Goal: Find specific page/section: Find specific page/section

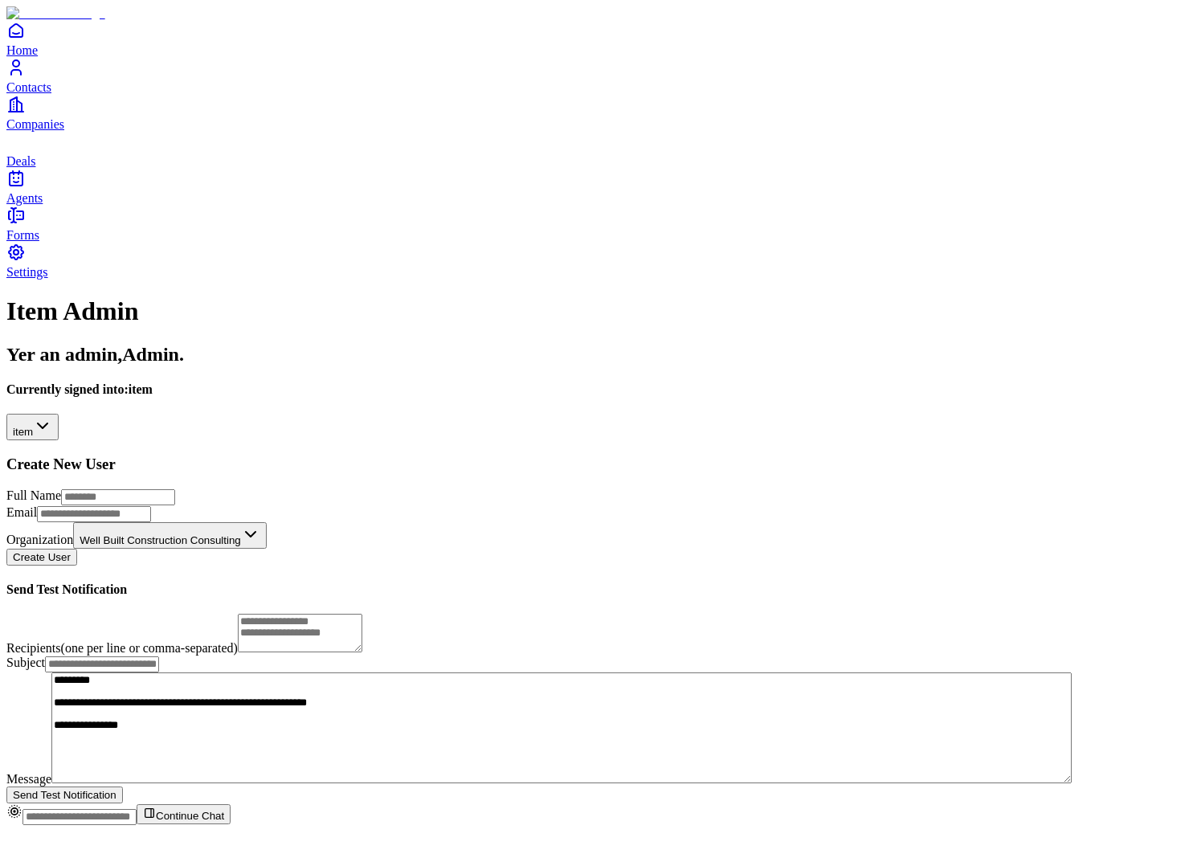
click at [26, 77] on icon "Contacts" at bounding box center [15, 67] width 19 height 19
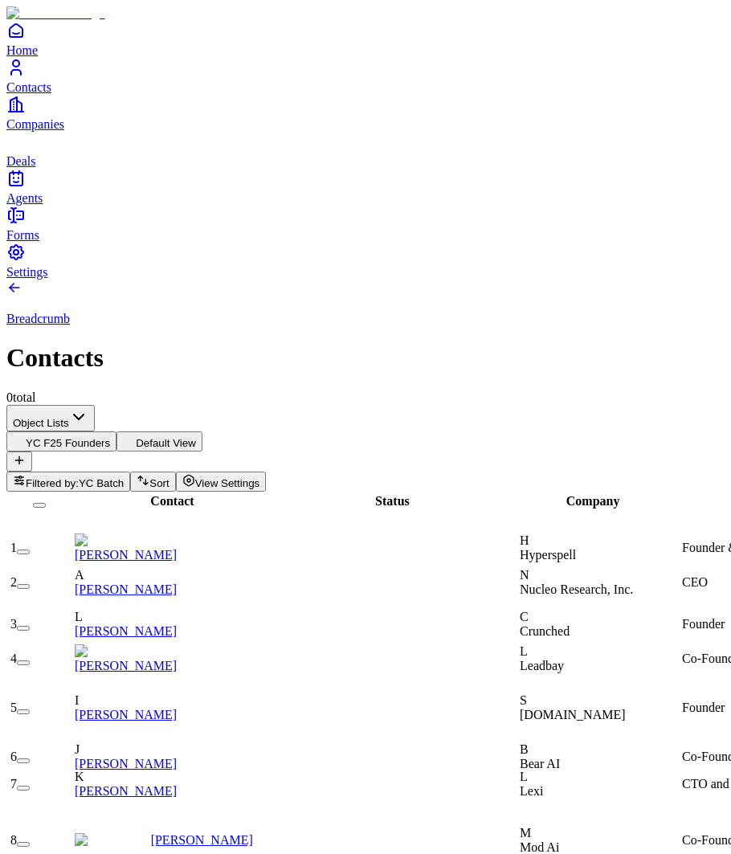
click at [26, 114] on icon "Companies" at bounding box center [15, 104] width 19 height 19
